Goal: Register for event/course

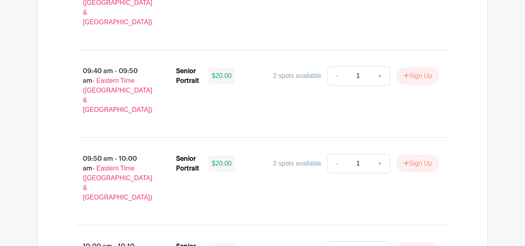
scroll to position [905, 0]
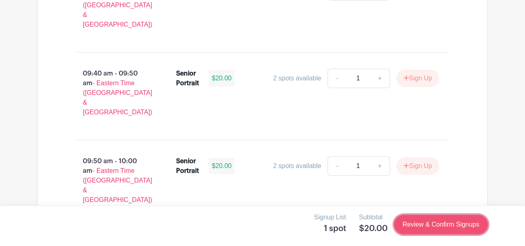
click at [457, 224] on link "Review & Confirm Signups" at bounding box center [441, 224] width 94 height 19
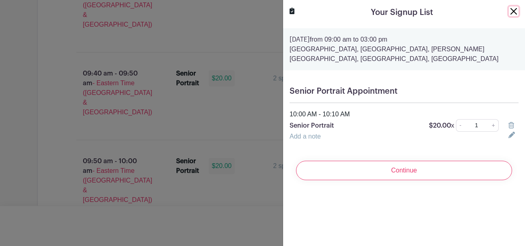
click at [516, 12] on button "Close" at bounding box center [514, 11] width 10 height 10
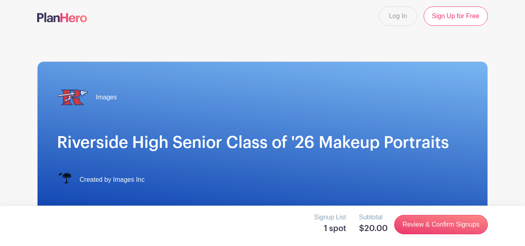
scroll to position [0, 0]
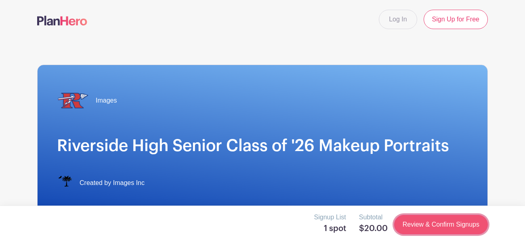
click at [430, 221] on link "Review & Confirm Signups" at bounding box center [441, 224] width 94 height 19
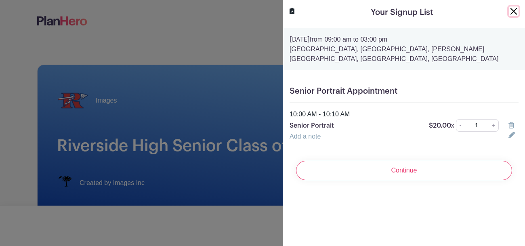
click at [516, 10] on button "Close" at bounding box center [514, 11] width 10 height 10
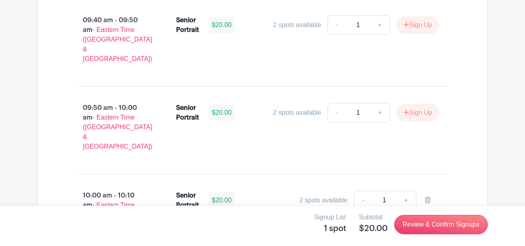
scroll to position [960, 0]
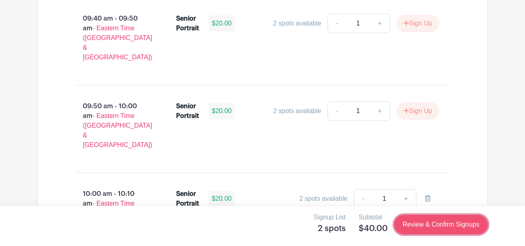
click at [436, 227] on link "Review & Confirm Signups" at bounding box center [441, 224] width 94 height 19
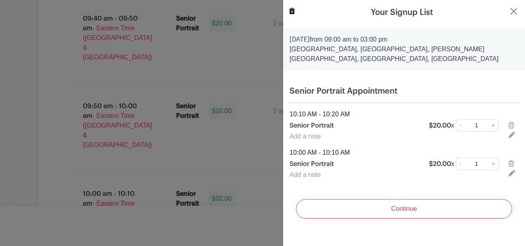
click at [511, 161] on icon at bounding box center [511, 163] width 6 height 6
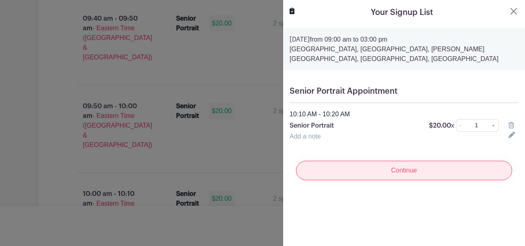
click at [438, 174] on input "Continue" at bounding box center [404, 170] width 216 height 19
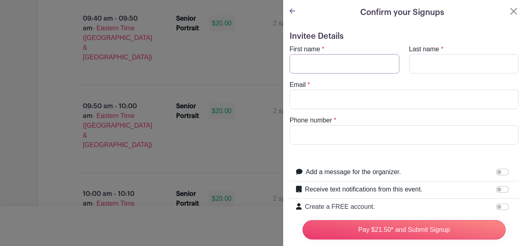
click at [380, 62] on input "First name" at bounding box center [344, 63] width 110 height 19
type input "[PERSON_NAME]"
type input "[EMAIL_ADDRESS][DOMAIN_NAME]"
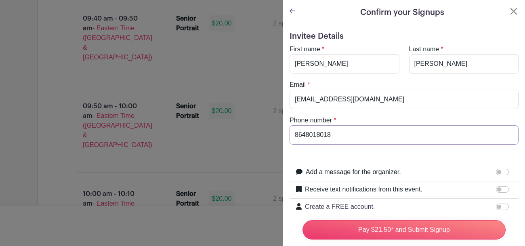
click at [363, 136] on input "8648018018" at bounding box center [403, 134] width 229 height 19
type input "8"
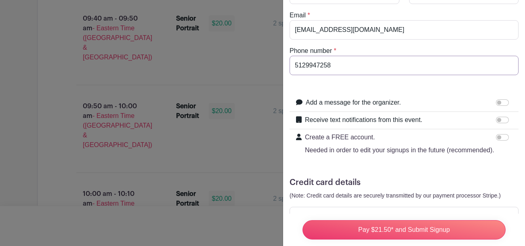
scroll to position [99, 0]
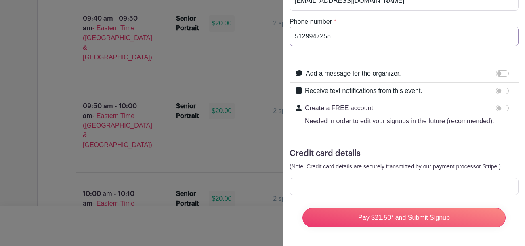
type input "5129947258"
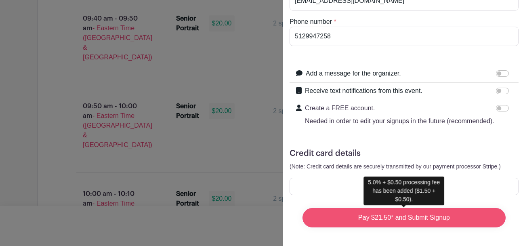
click at [428, 221] on input "Pay $21.50* and Submit Signup" at bounding box center [403, 217] width 203 height 19
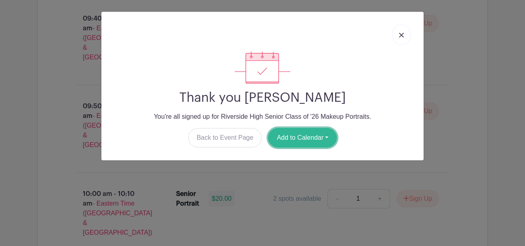
click at [305, 146] on button "Add to Calendar" at bounding box center [302, 137] width 69 height 19
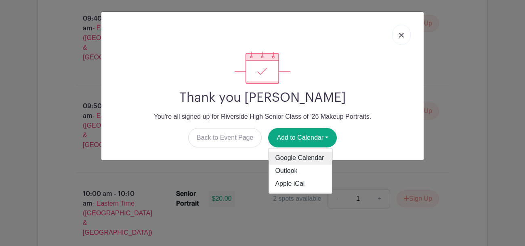
click at [309, 157] on link "Google Calendar" at bounding box center [300, 158] width 64 height 13
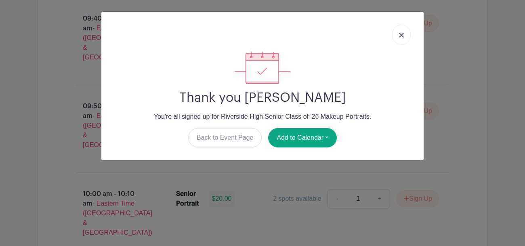
click at [400, 36] on img at bounding box center [401, 35] width 5 height 5
